Goal: Find specific page/section: Find specific page/section

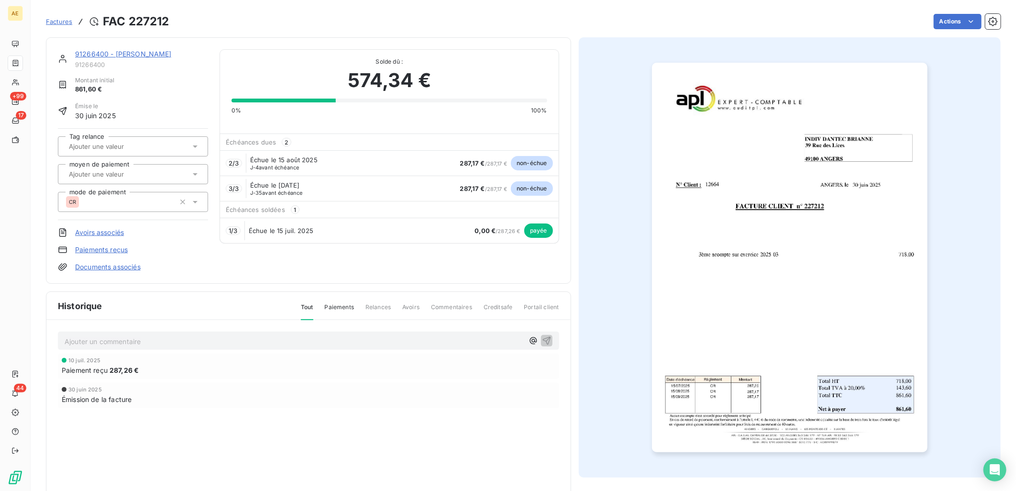
click at [98, 54] on link "91266400 - [PERSON_NAME]" at bounding box center [123, 54] width 97 height 8
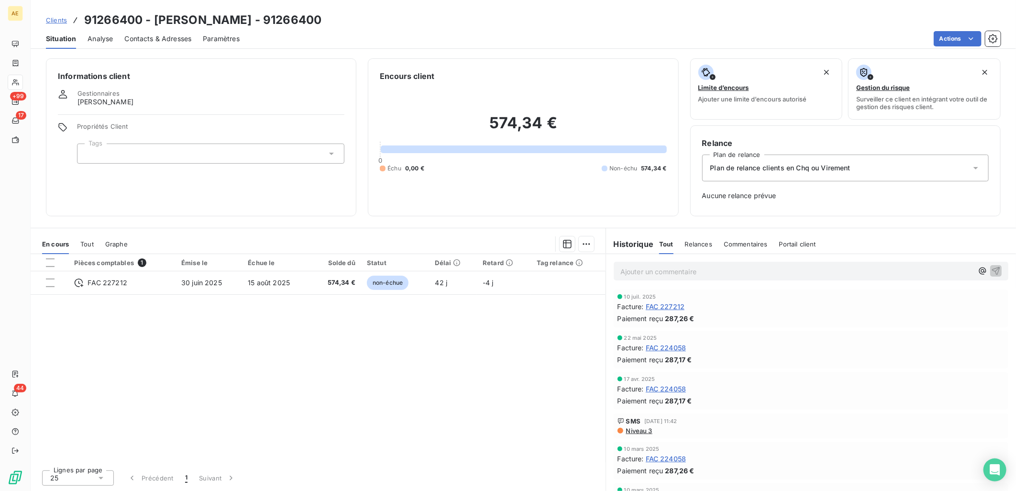
click at [61, 19] on span "Clients" at bounding box center [56, 20] width 21 height 8
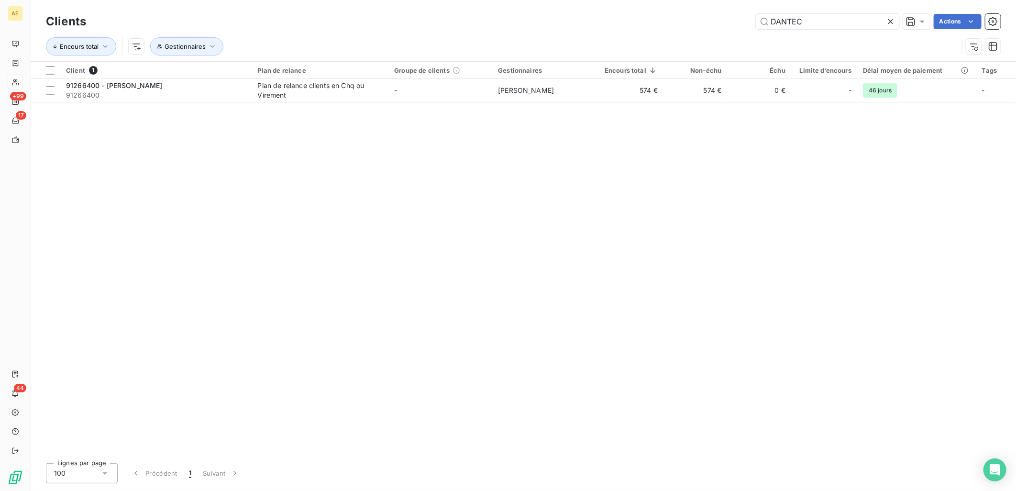
drag, startPoint x: 828, startPoint y: 17, endPoint x: 514, endPoint y: 32, distance: 314.5
click at [514, 32] on div "Clients DANTEC Actions Encours total Gestionnaires" at bounding box center [523, 36] width 954 height 50
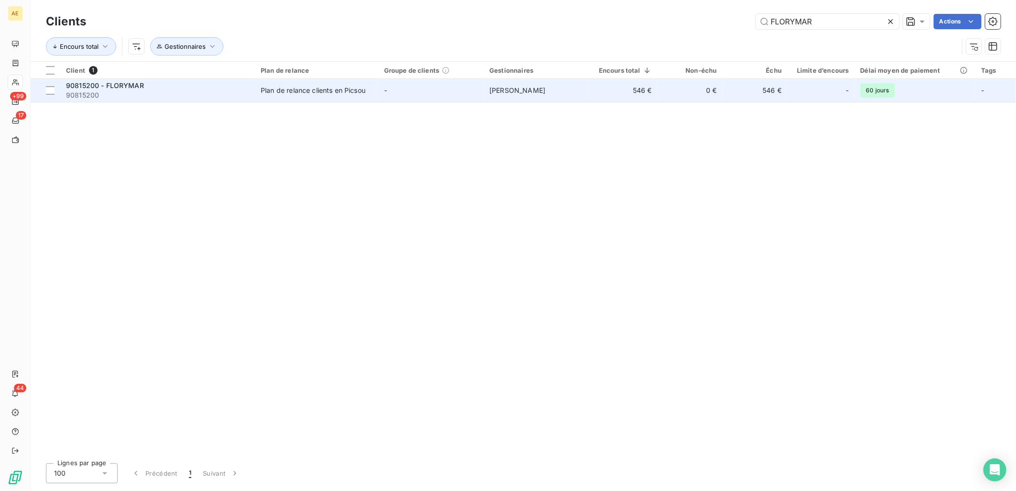
type input "FLORYMAR"
click at [255, 93] on td "90815200 - FLORYMAR 90815200" at bounding box center [157, 90] width 195 height 23
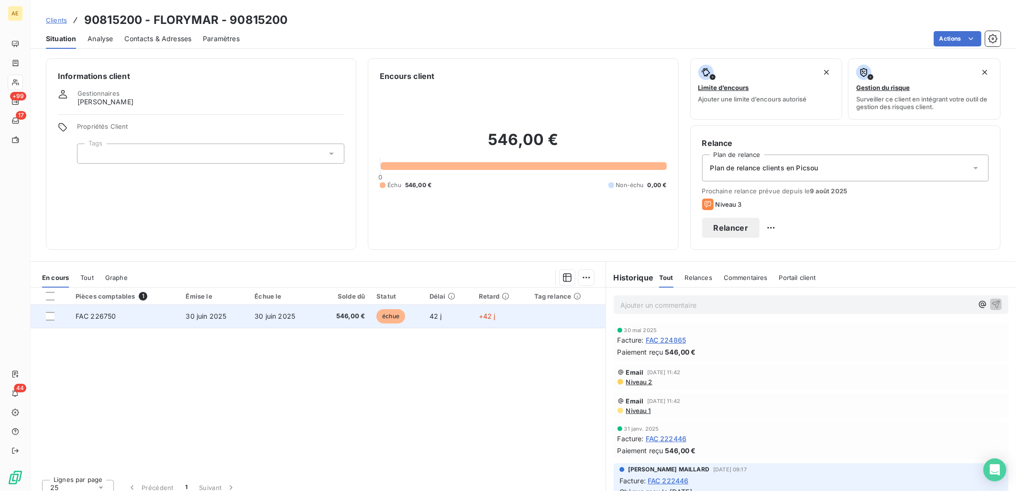
click at [254, 319] on span "30 juin 2025" at bounding box center [274, 316] width 41 height 8
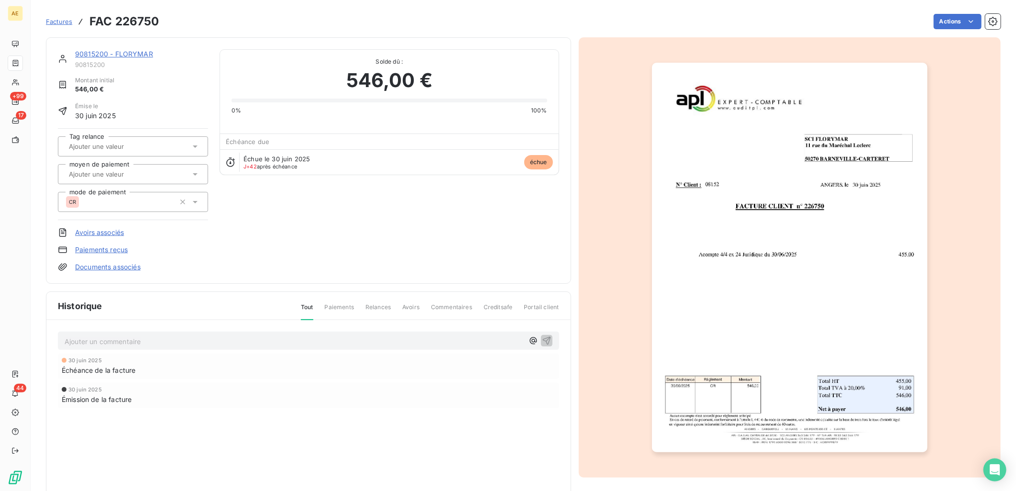
click at [108, 250] on link "Paiements reçus" at bounding box center [101, 250] width 53 height 10
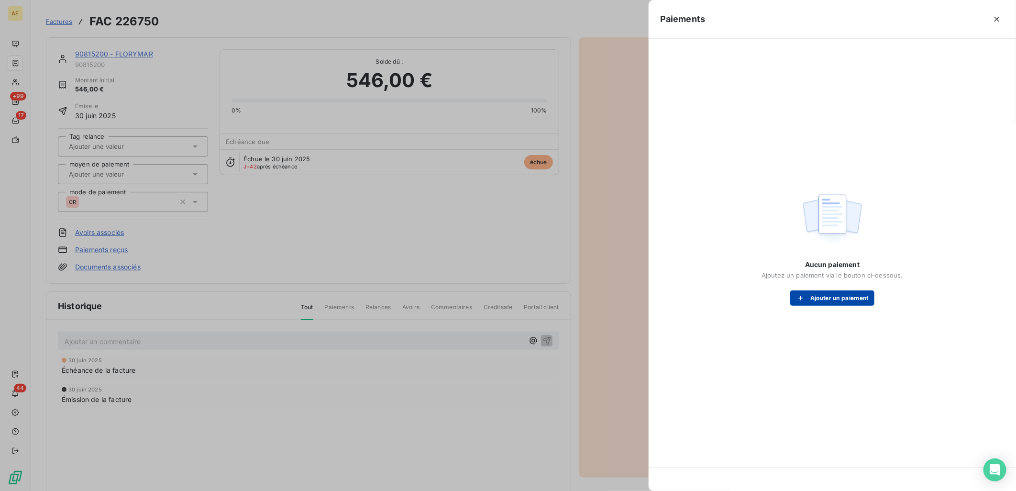
click at [854, 300] on button "Ajouter un paiement" at bounding box center [832, 297] width 84 height 15
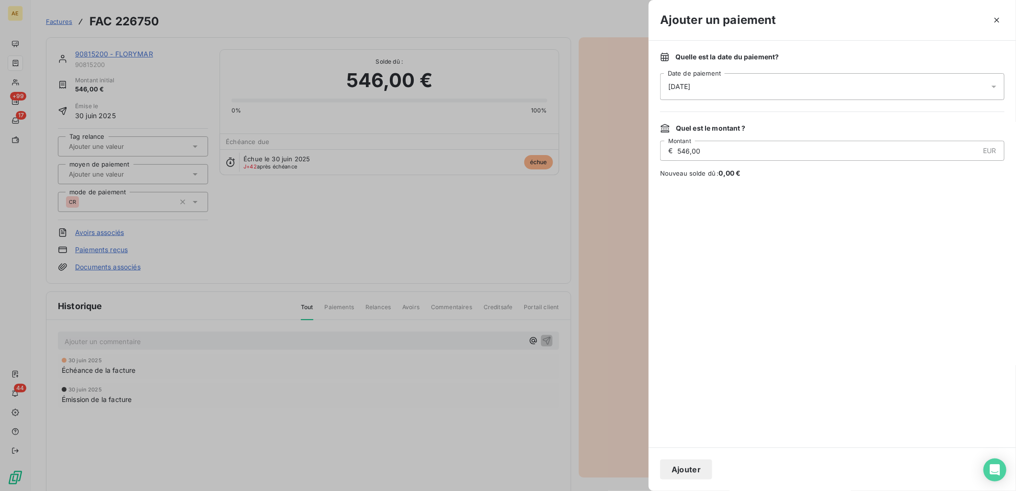
click at [697, 469] on button "Ajouter" at bounding box center [686, 469] width 52 height 20
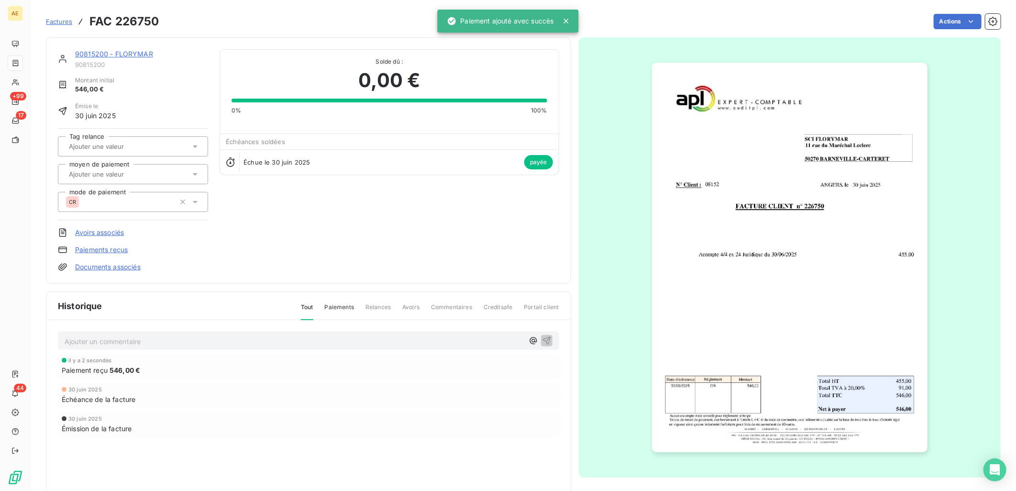
click at [241, 339] on p "Ajouter un commentaire ﻿" at bounding box center [294, 341] width 459 height 12
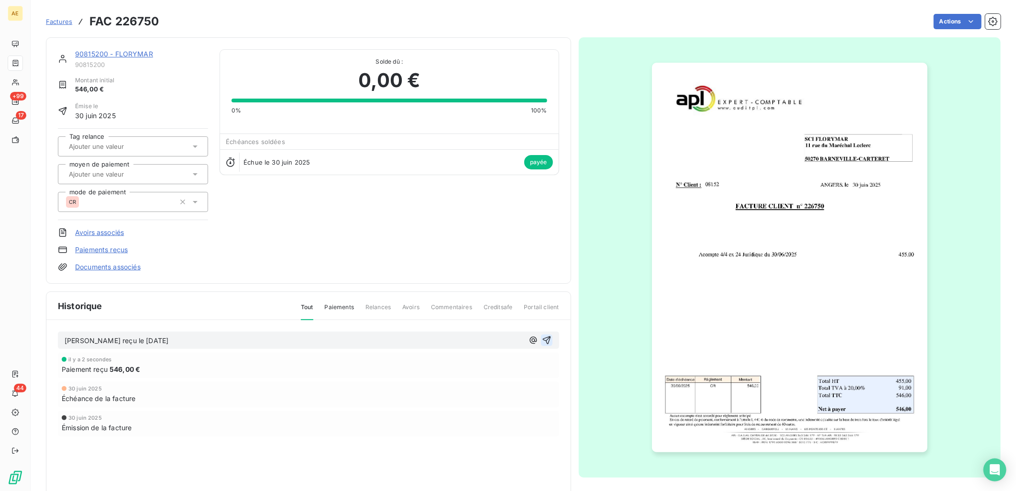
click at [543, 338] on icon "button" at bounding box center [547, 340] width 10 height 10
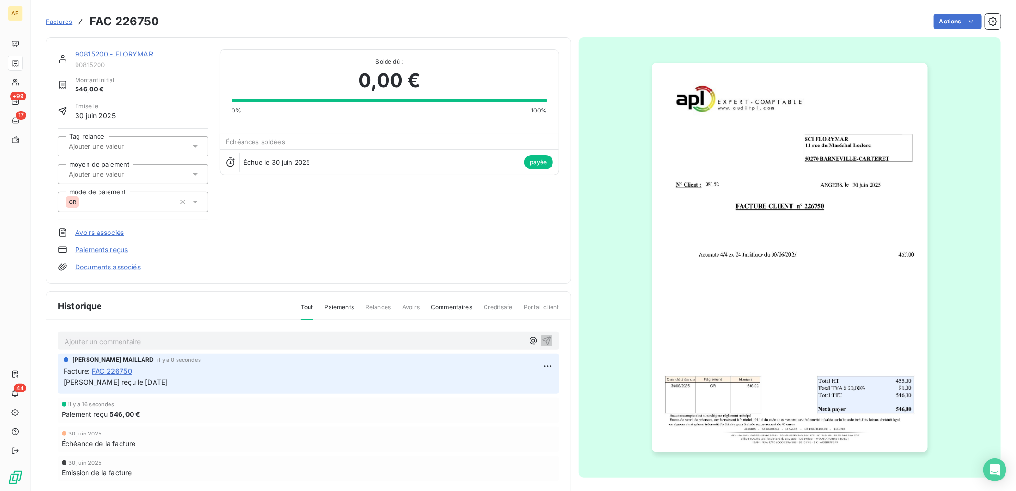
click at [123, 55] on link "90815200 - FLORYMAR" at bounding box center [114, 54] width 78 height 8
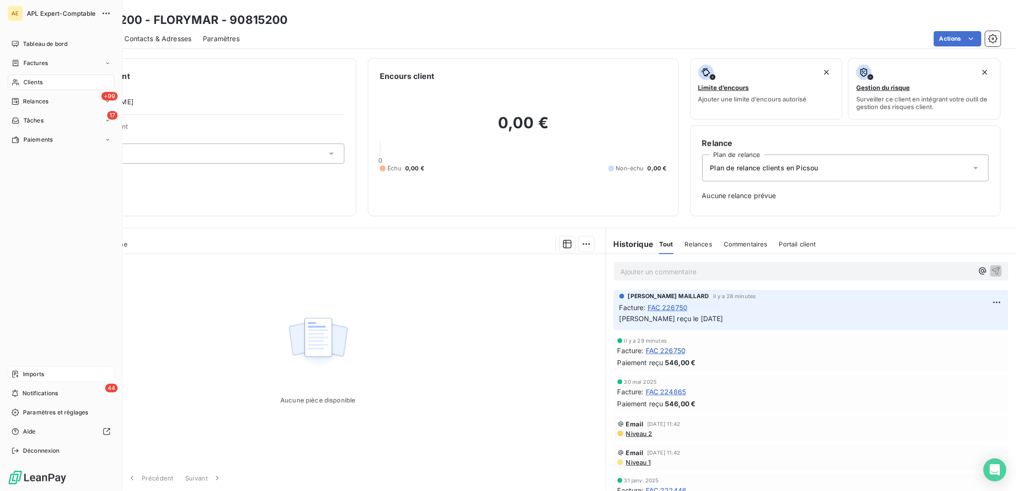
click at [35, 372] on span "Imports" at bounding box center [33, 374] width 21 height 9
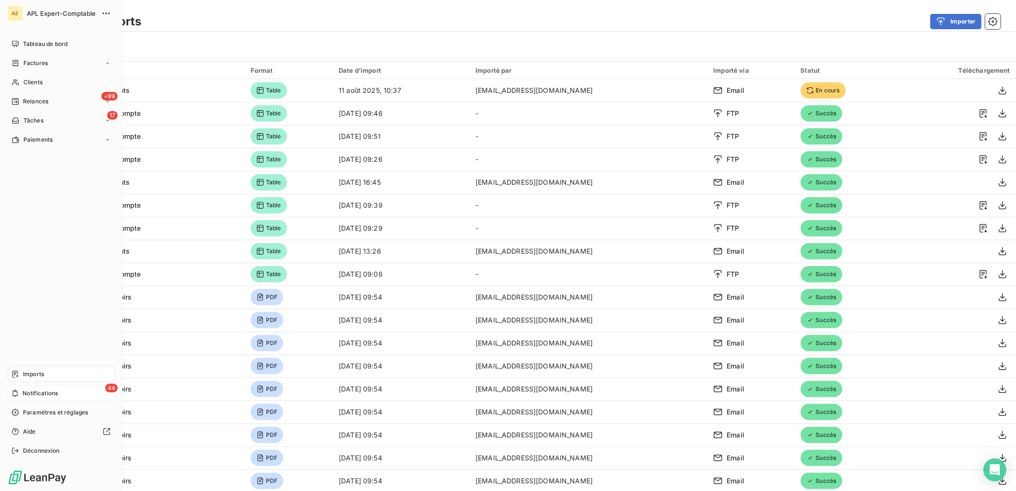
click at [25, 390] on span "Notifications" at bounding box center [39, 393] width 35 height 9
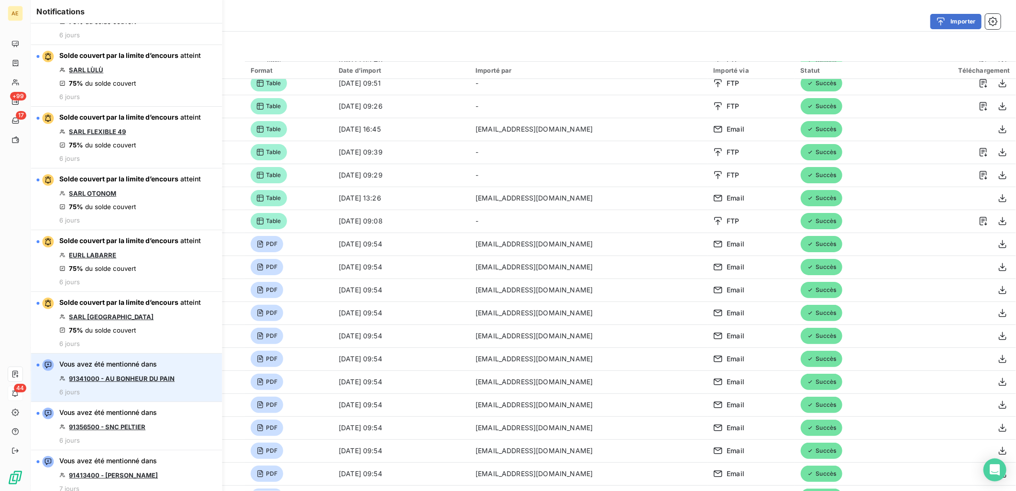
scroll to position [106, 0]
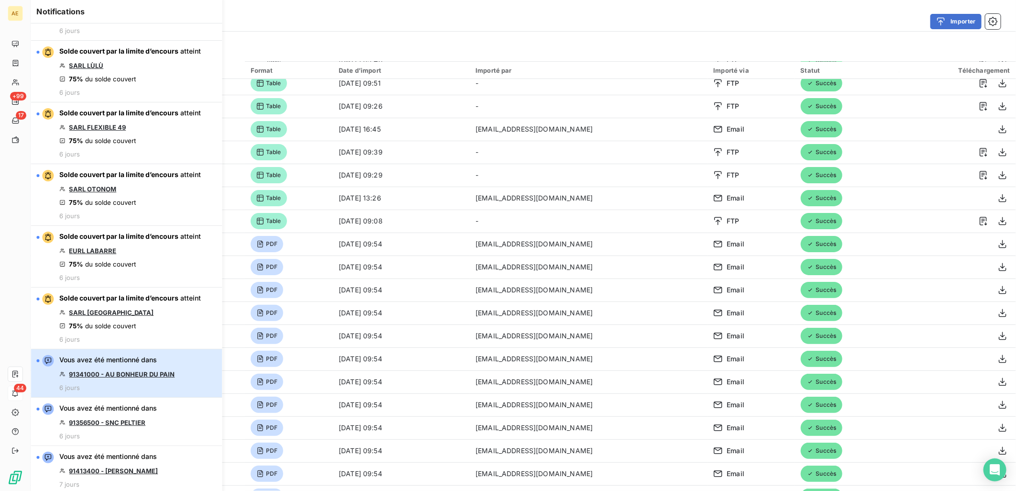
click at [191, 378] on button "Vous avez été mentionné dans 91341000 - AU BONHEUR DU PAIN 6 jours" at bounding box center [126, 373] width 191 height 48
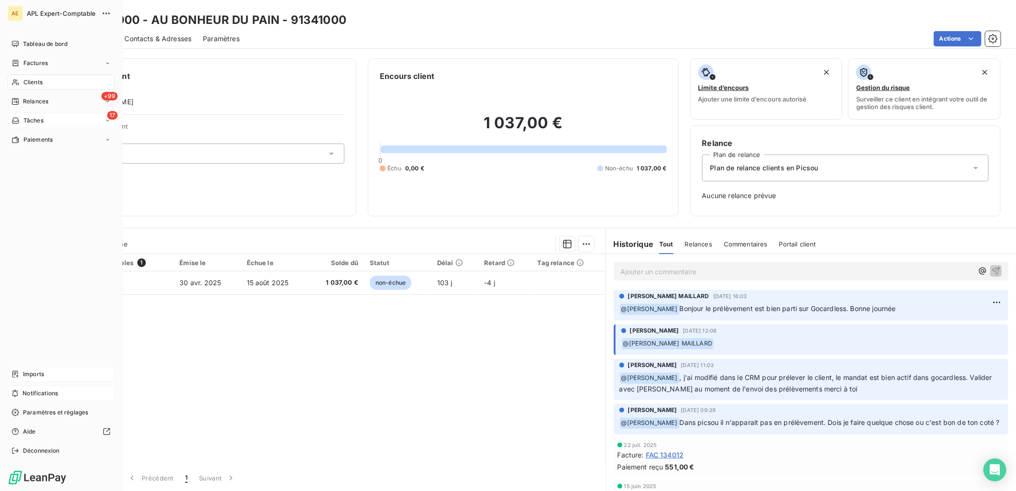
click at [23, 122] on span "Tâches" at bounding box center [33, 120] width 20 height 9
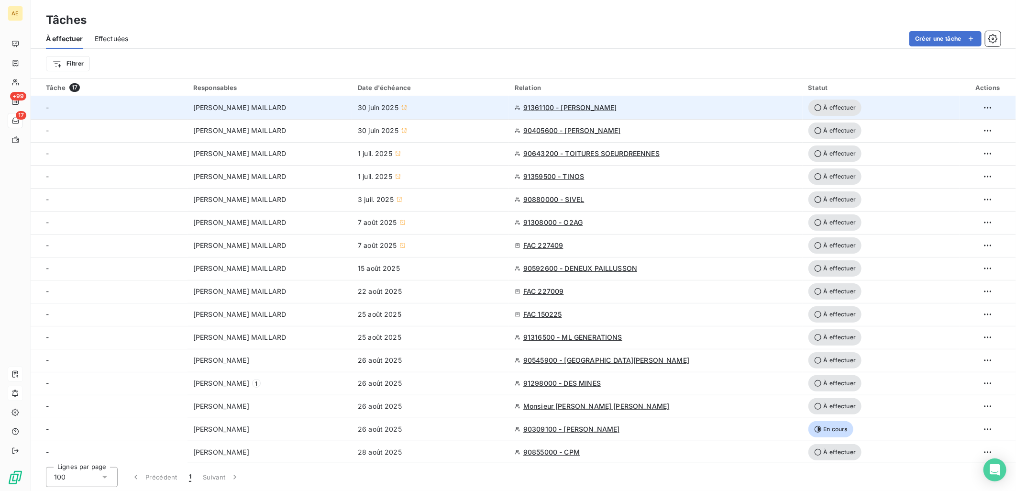
click at [680, 106] on div "91361100 - [PERSON_NAME]" at bounding box center [656, 108] width 282 height 10
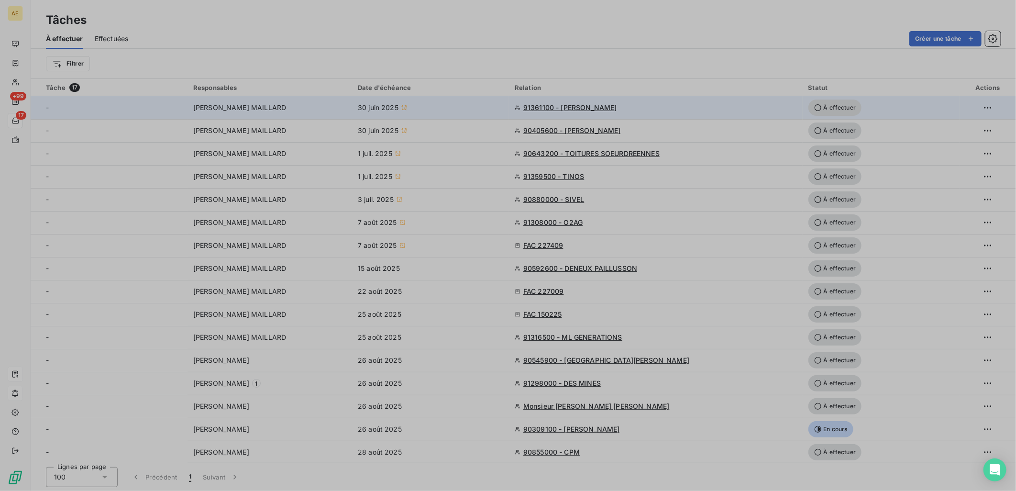
type input "[DATE]"
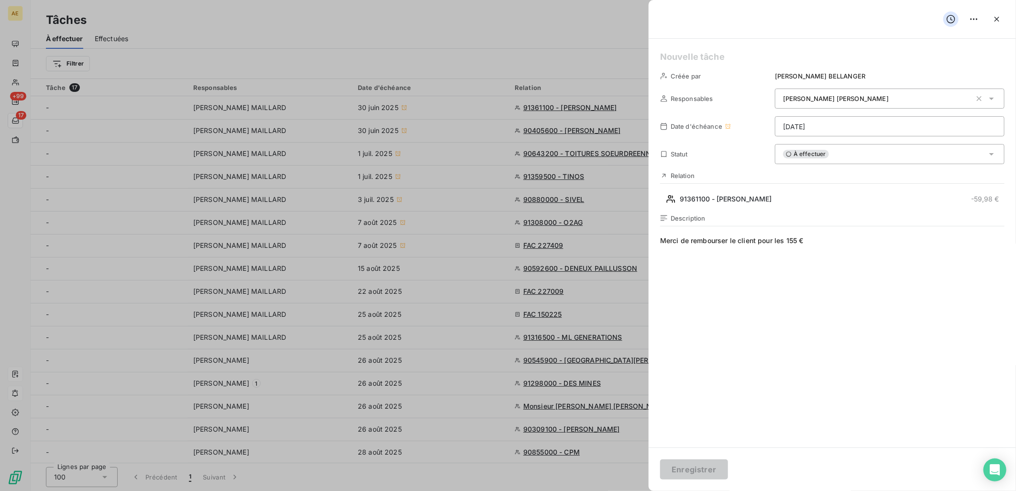
click at [489, 103] on div at bounding box center [508, 245] width 1016 height 491
click at [997, 17] on icon "button" at bounding box center [997, 19] width 10 height 10
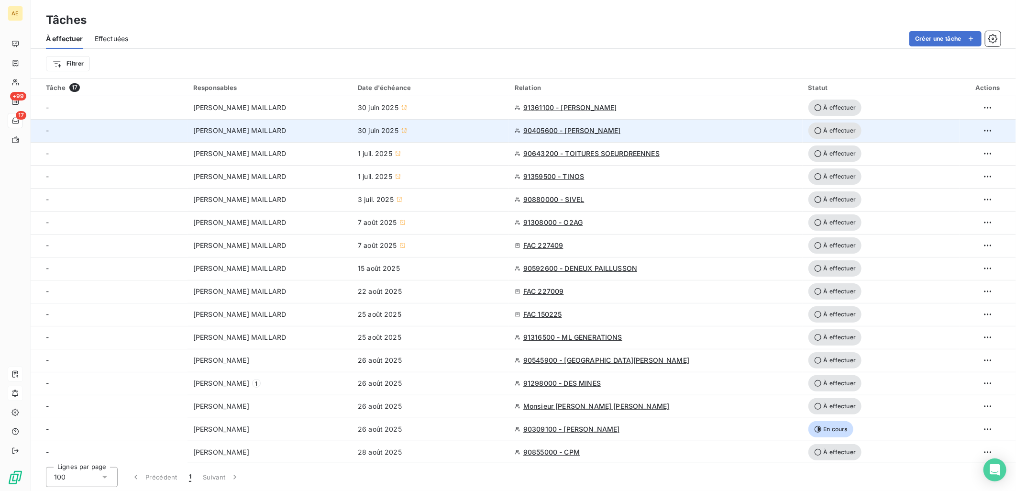
click at [742, 139] on td "90405600 - [PERSON_NAME]" at bounding box center [656, 130] width 294 height 23
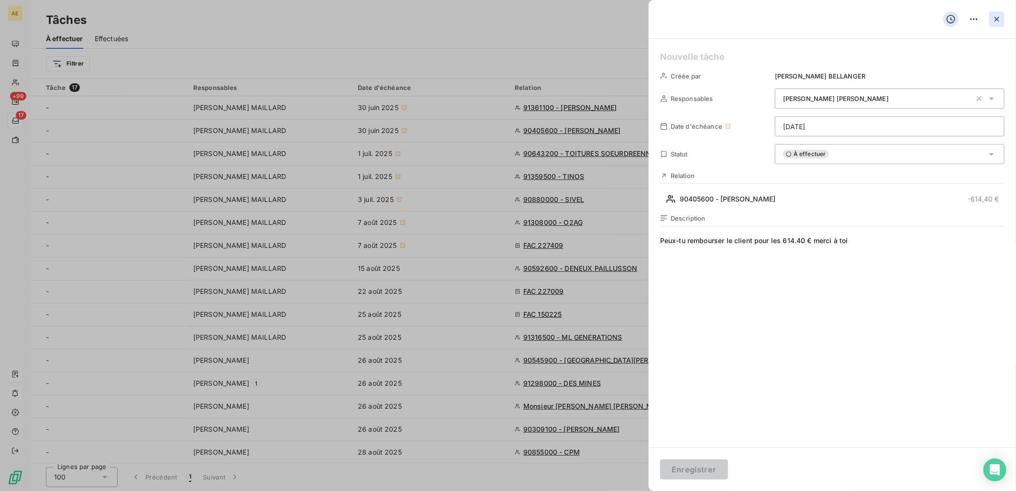
click at [997, 22] on icon "button" at bounding box center [997, 19] width 10 height 10
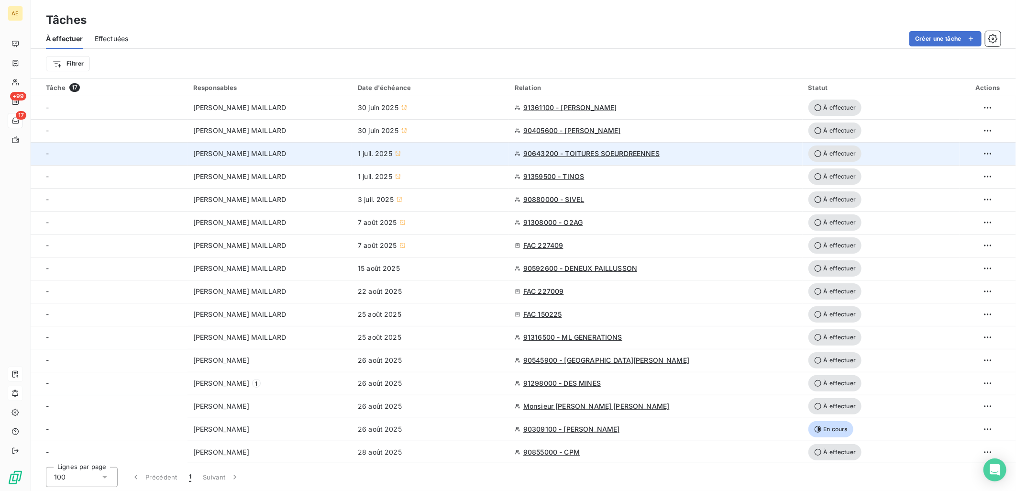
click at [740, 157] on div "90643200 - TOITURES SOEURDREENNES" at bounding box center [656, 154] width 282 height 10
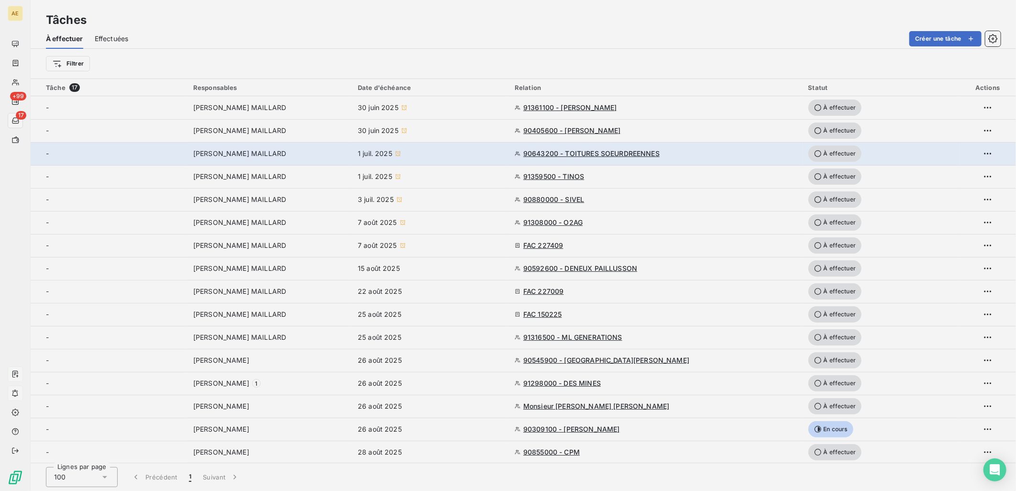
type input "[DATE]"
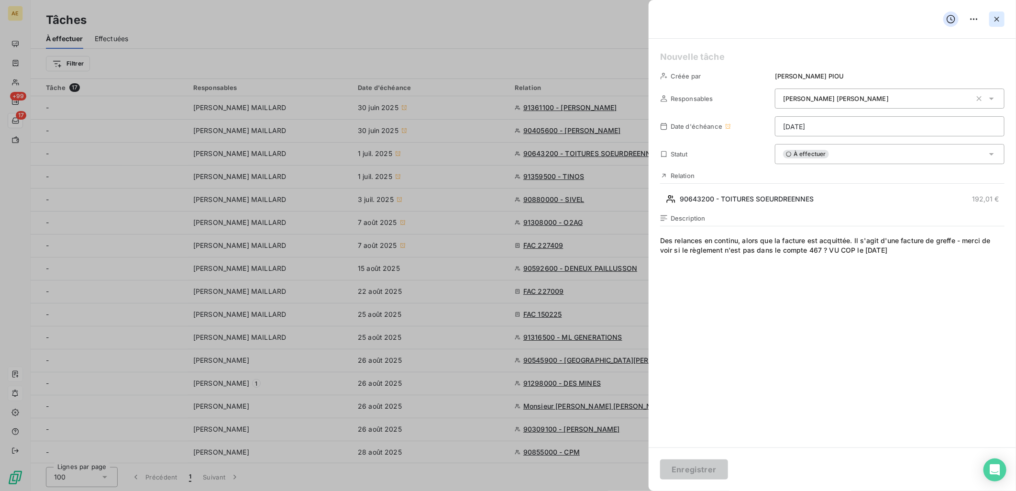
click at [997, 22] on icon "button" at bounding box center [997, 19] width 10 height 10
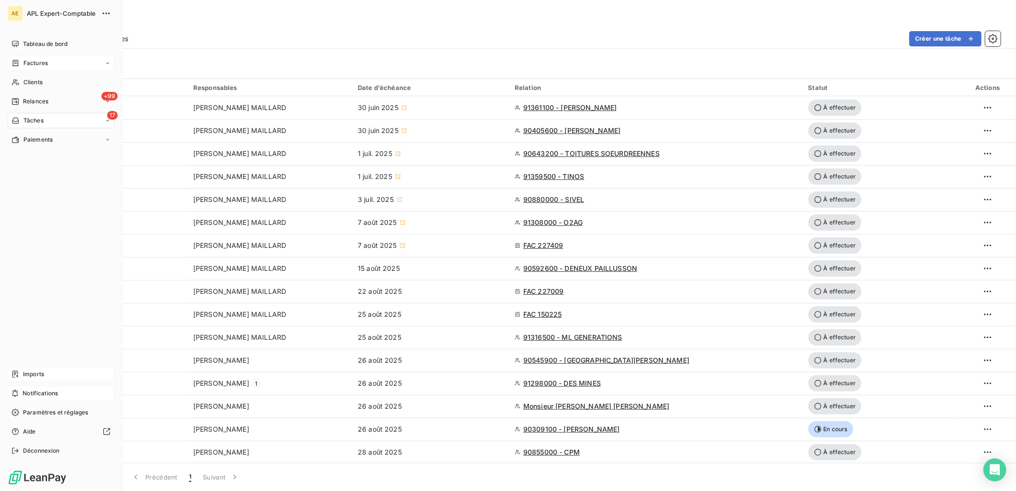
click at [41, 64] on span "Factures" at bounding box center [35, 63] width 24 height 9
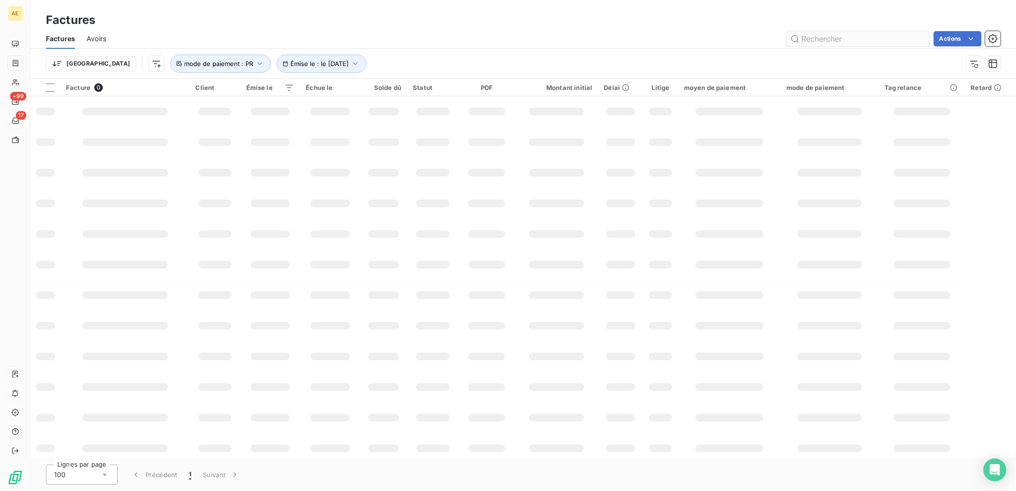
click at [855, 36] on input "text" at bounding box center [857, 38] width 143 height 15
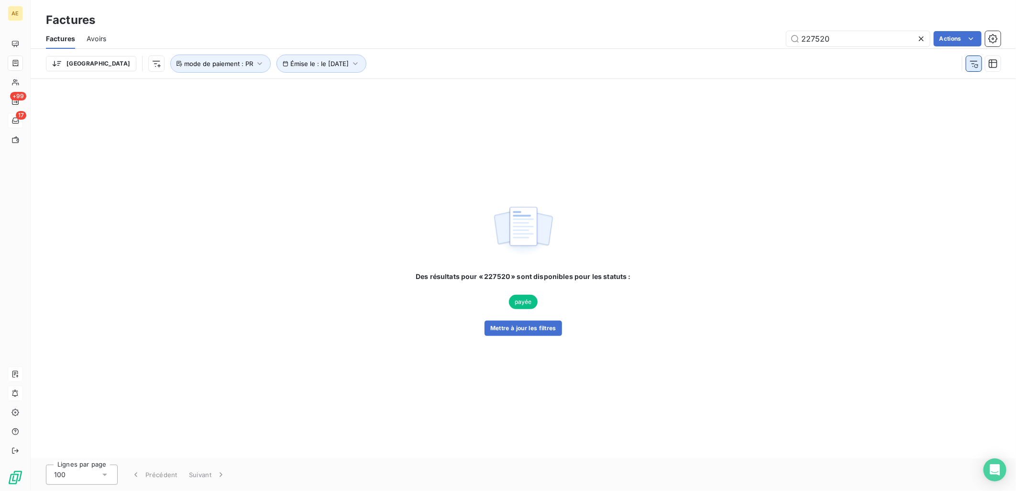
click at [967, 63] on button "button" at bounding box center [973, 63] width 15 height 15
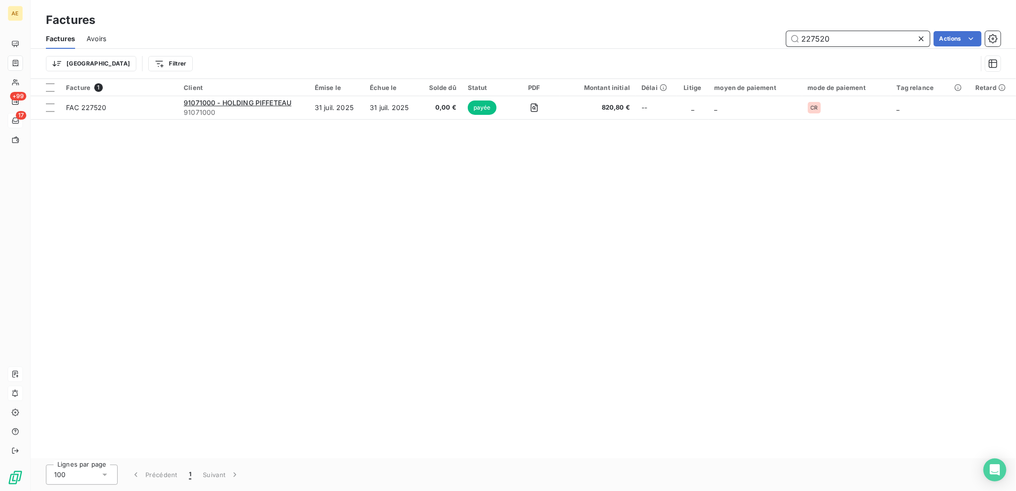
drag, startPoint x: 836, startPoint y: 34, endPoint x: 697, endPoint y: 50, distance: 140.1
click at [698, 50] on div "Factures Avoirs 227520 Actions Trier Filtrer" at bounding box center [523, 54] width 985 height 50
type input "150339"
drag, startPoint x: 842, startPoint y: 37, endPoint x: 697, endPoint y: 34, distance: 145.4
click at [697, 34] on div "150339 Actions" at bounding box center [559, 38] width 883 height 15
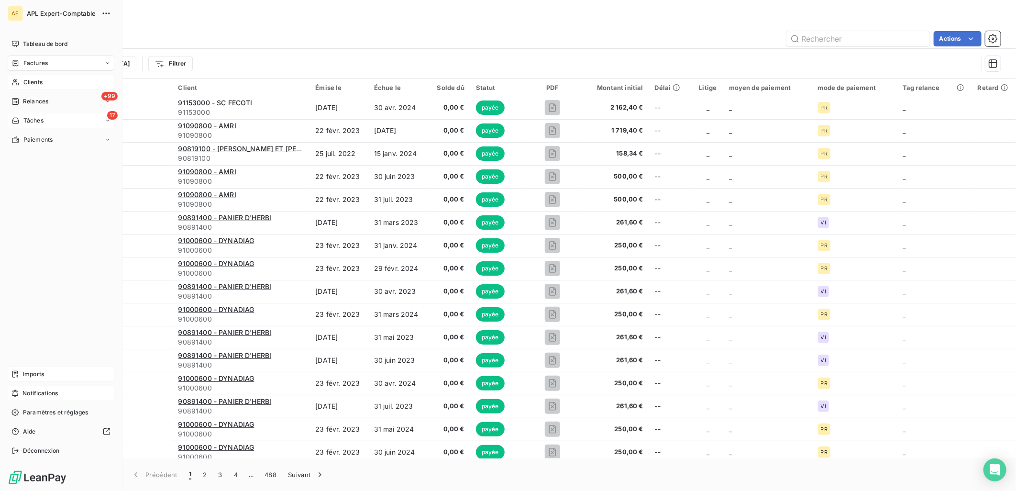
drag, startPoint x: 44, startPoint y: 84, endPoint x: 65, endPoint y: 86, distance: 20.2
click at [44, 84] on div "Clients" at bounding box center [61, 82] width 107 height 15
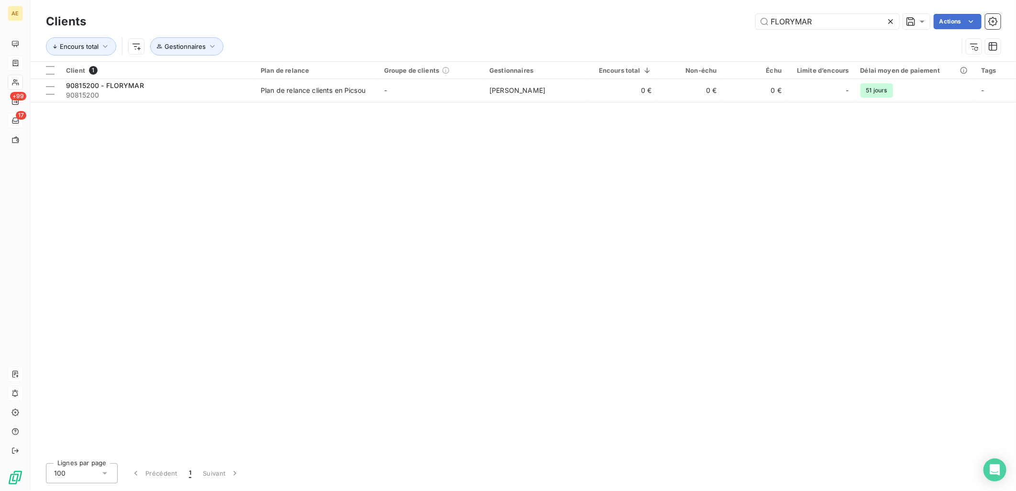
drag, startPoint x: 820, startPoint y: 22, endPoint x: 398, endPoint y: 33, distance: 422.4
click at [398, 33] on div "Clients FLORYMAR Actions Encours total Gestionnaires" at bounding box center [523, 36] width 954 height 50
type input "pilgrim"
click at [221, 103] on div "Client 1 Plan de relance Groupe de clients Gestionnaires Encours total Non-échu…" at bounding box center [523, 259] width 985 height 394
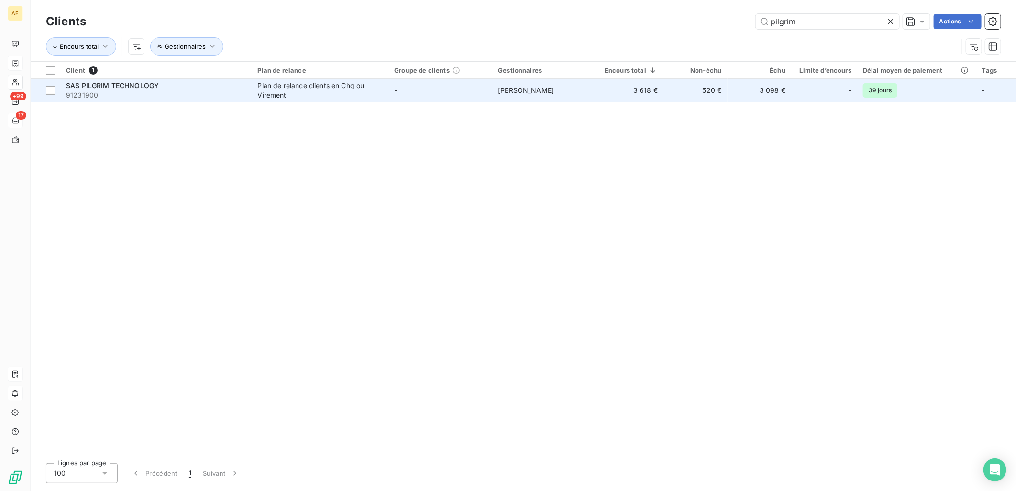
click at [221, 92] on span "91231900" at bounding box center [156, 95] width 180 height 10
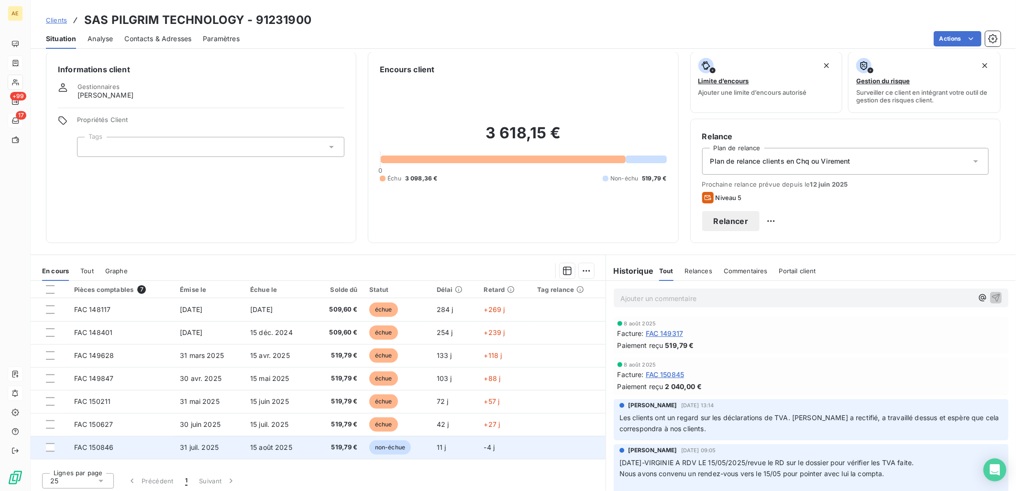
scroll to position [9, 0]
